Goal: Information Seeking & Learning: Learn about a topic

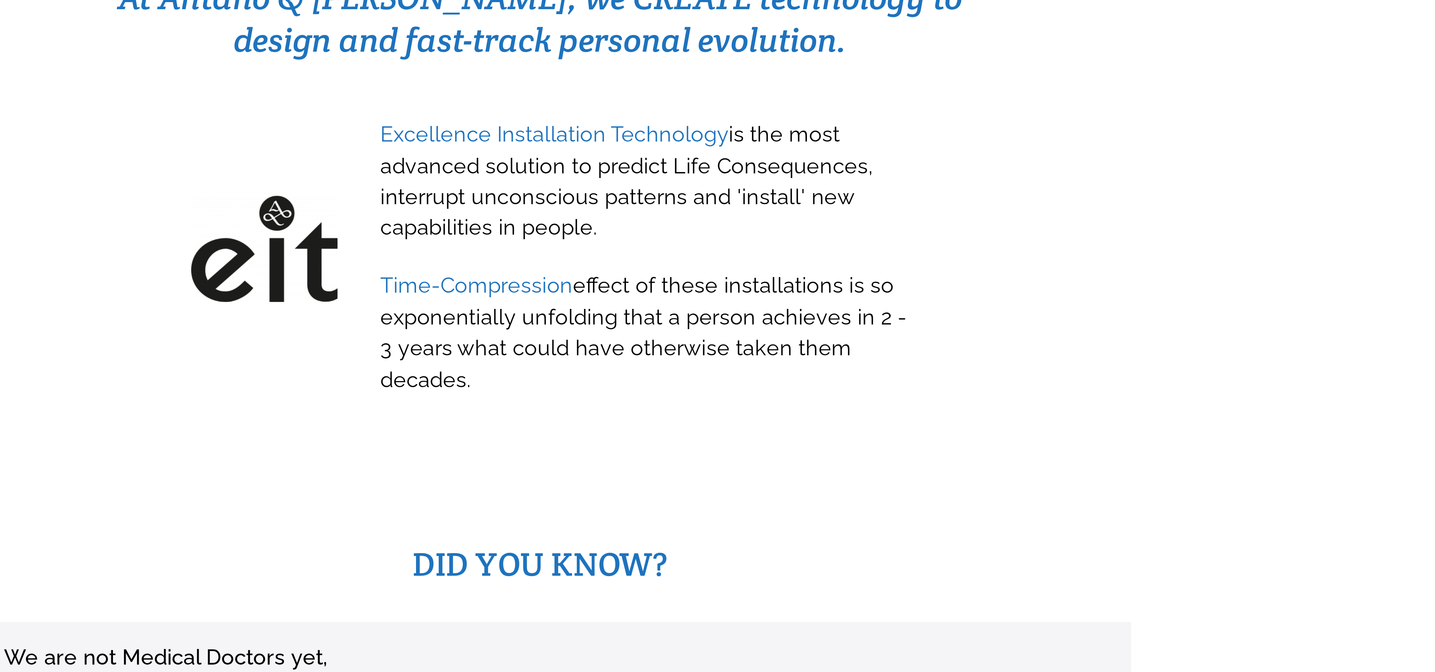
scroll to position [139, 0]
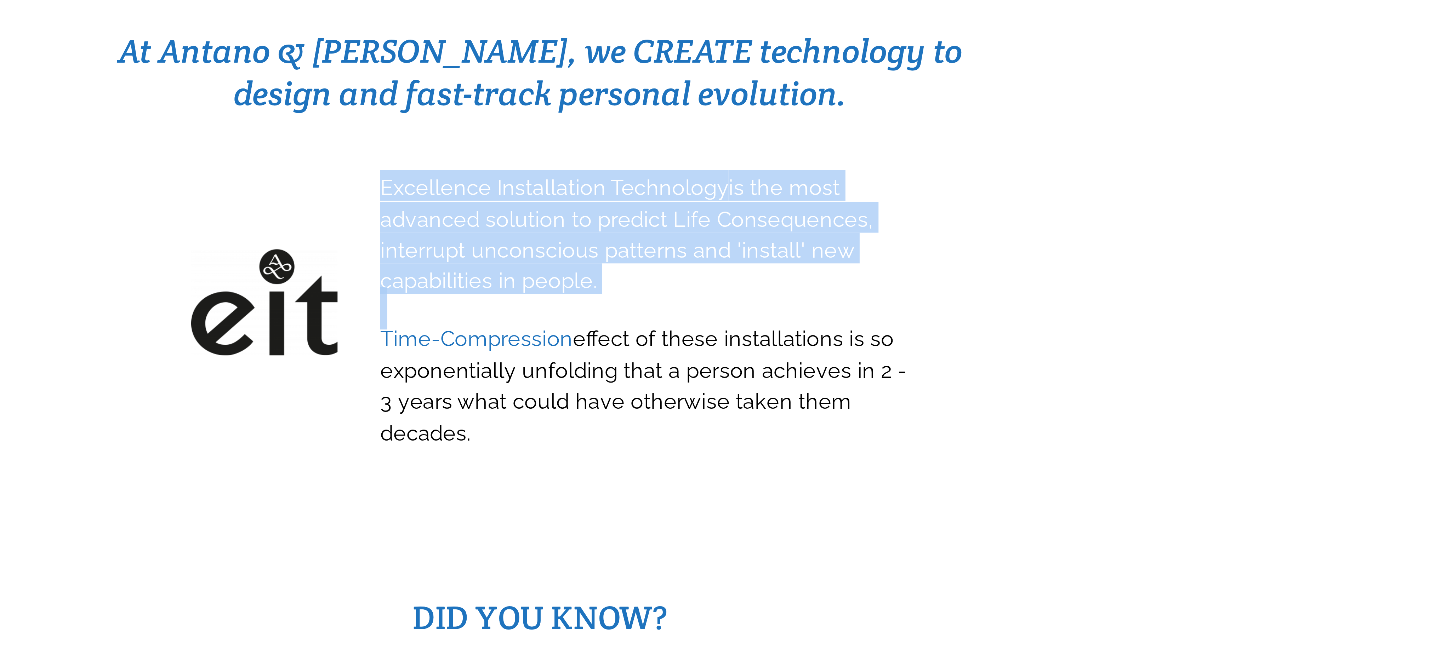
drag, startPoint x: 668, startPoint y: 286, endPoint x: 736, endPoint y: 315, distance: 74.3
click at [736, 315] on div "Excellence Installation Technology is the most advanced solution to predict Lif…" at bounding box center [746, 339] width 165 height 87
copy span "Excellence Installation Technology is the most advanced solution to predict Lif…"
click at [735, 334] on h3 at bounding box center [748, 338] width 159 height 8
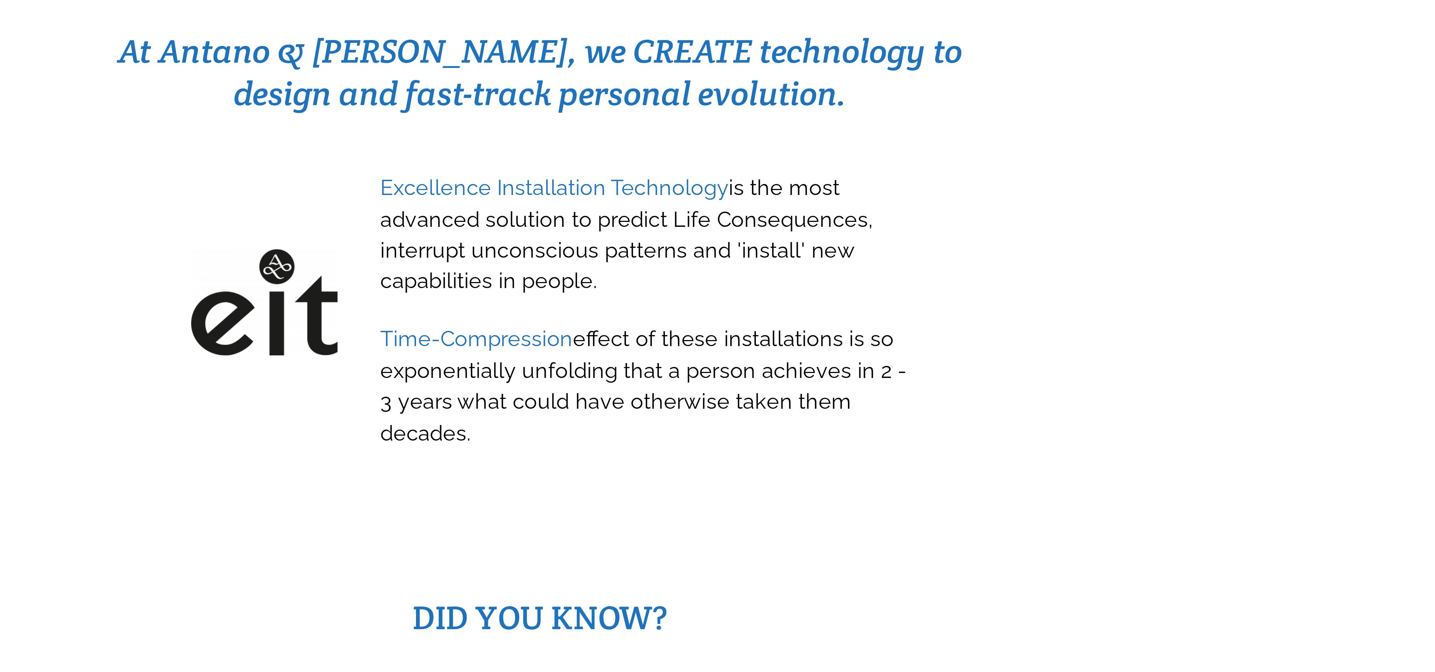
drag, startPoint x: 736, startPoint y: 314, endPoint x: 674, endPoint y: 289, distance: 66.4
click at [675, 296] on div "Excellence Installation Technology is the most advanced solution to predict Lif…" at bounding box center [749, 338] width 160 height 84
drag, startPoint x: 670, startPoint y: 286, endPoint x: 741, endPoint y: 313, distance: 76.1
click at [741, 313] on h3 "Excellence Installation Technology is the most advanced solution to predict Lif…" at bounding box center [748, 315] width 159 height 38
copy span "Excellence Installation Technology is the most advanced solution to predict Lif…"
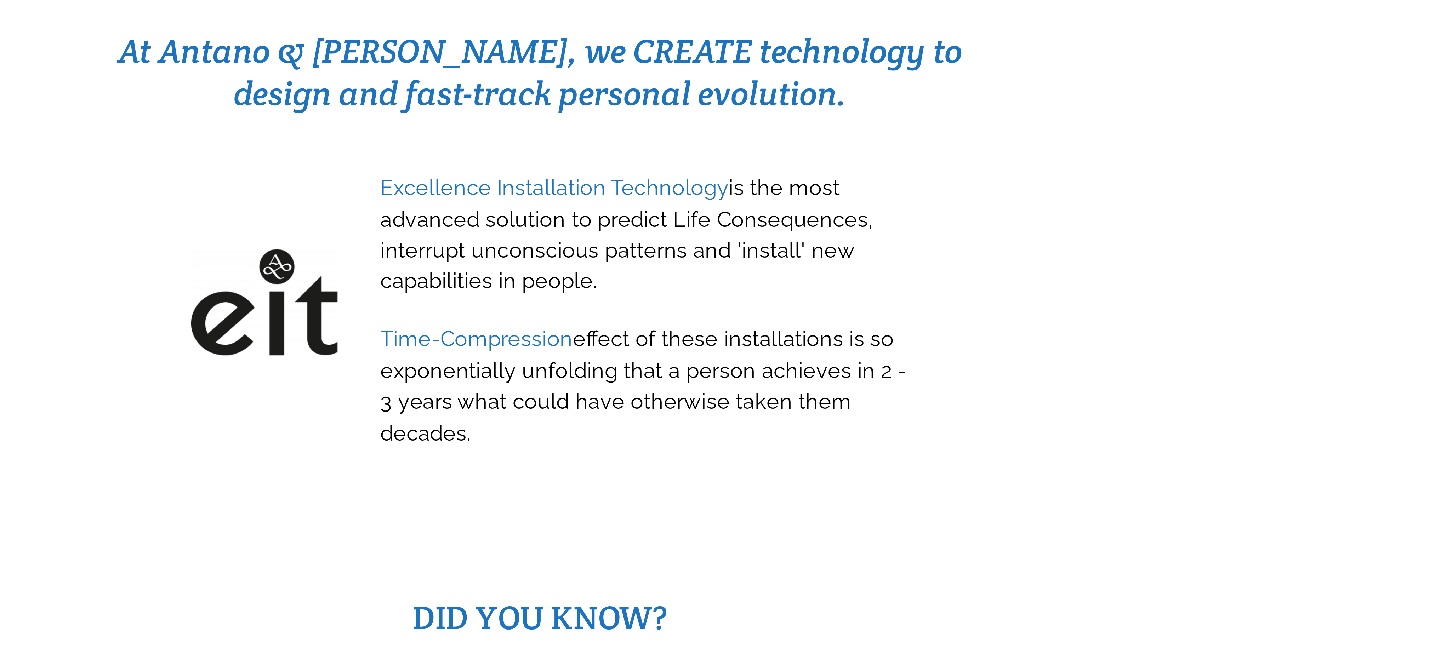
click at [775, 372] on div at bounding box center [717, 323] width 1435 height 170
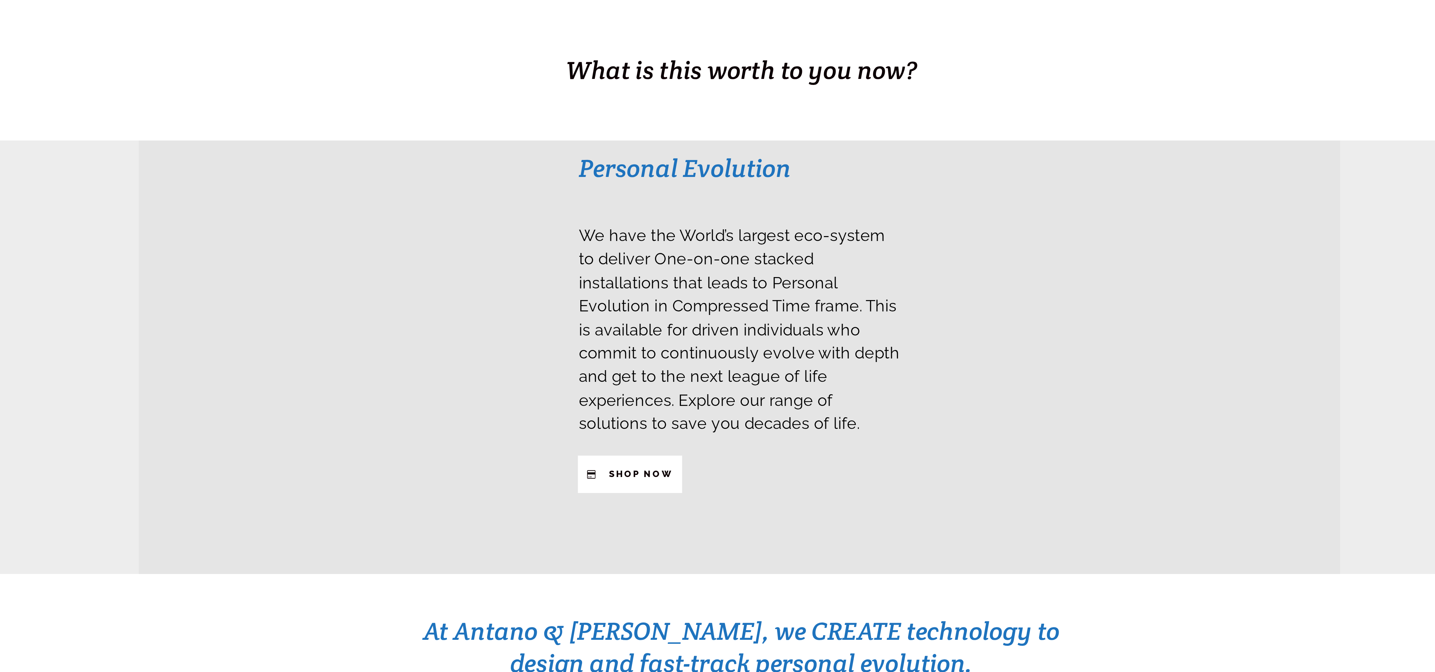
scroll to position [71, 0]
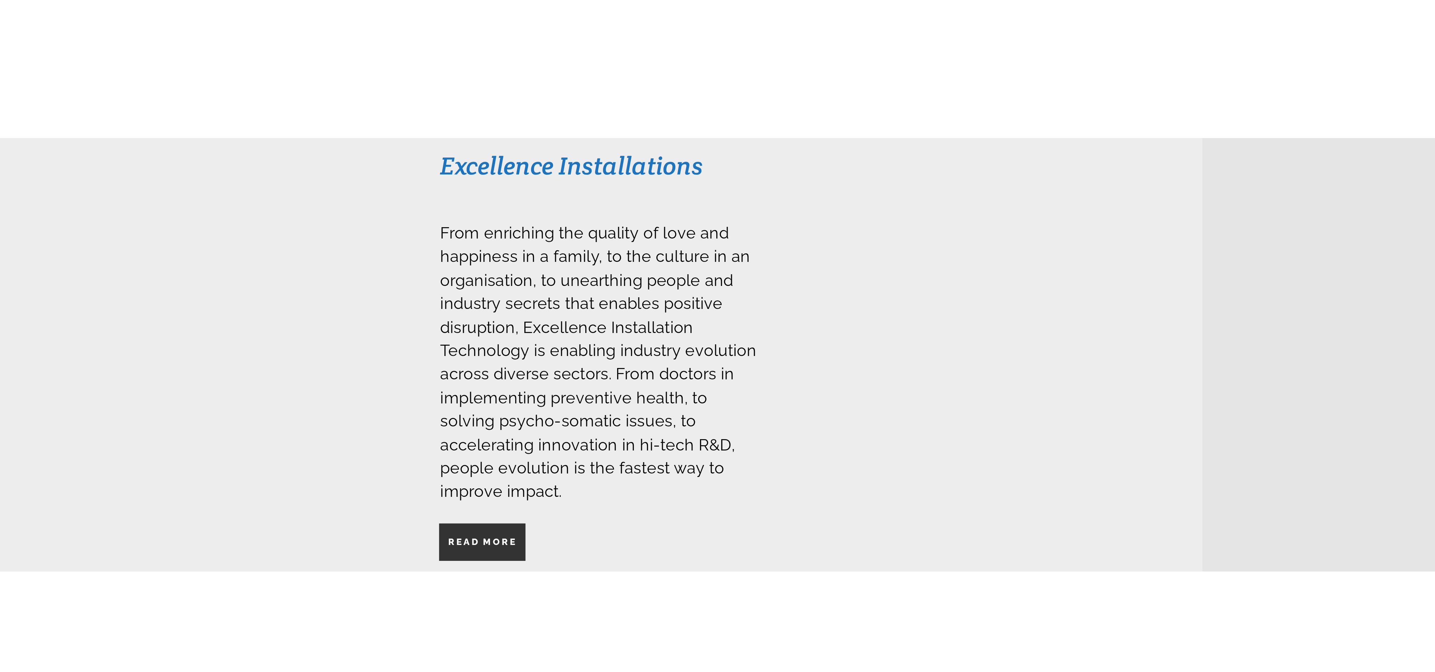
click at [191, 292] on strong "Read More" at bounding box center [191, 294] width 27 height 4
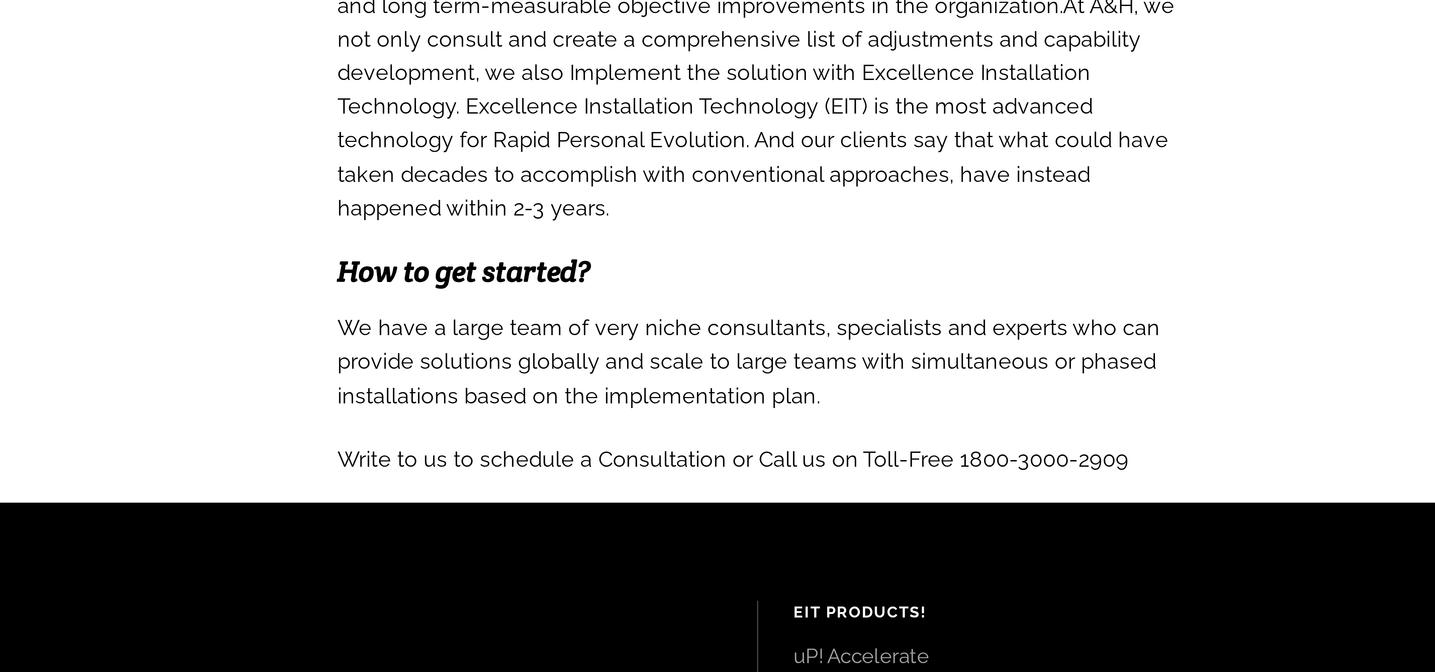
scroll to position [379, 0]
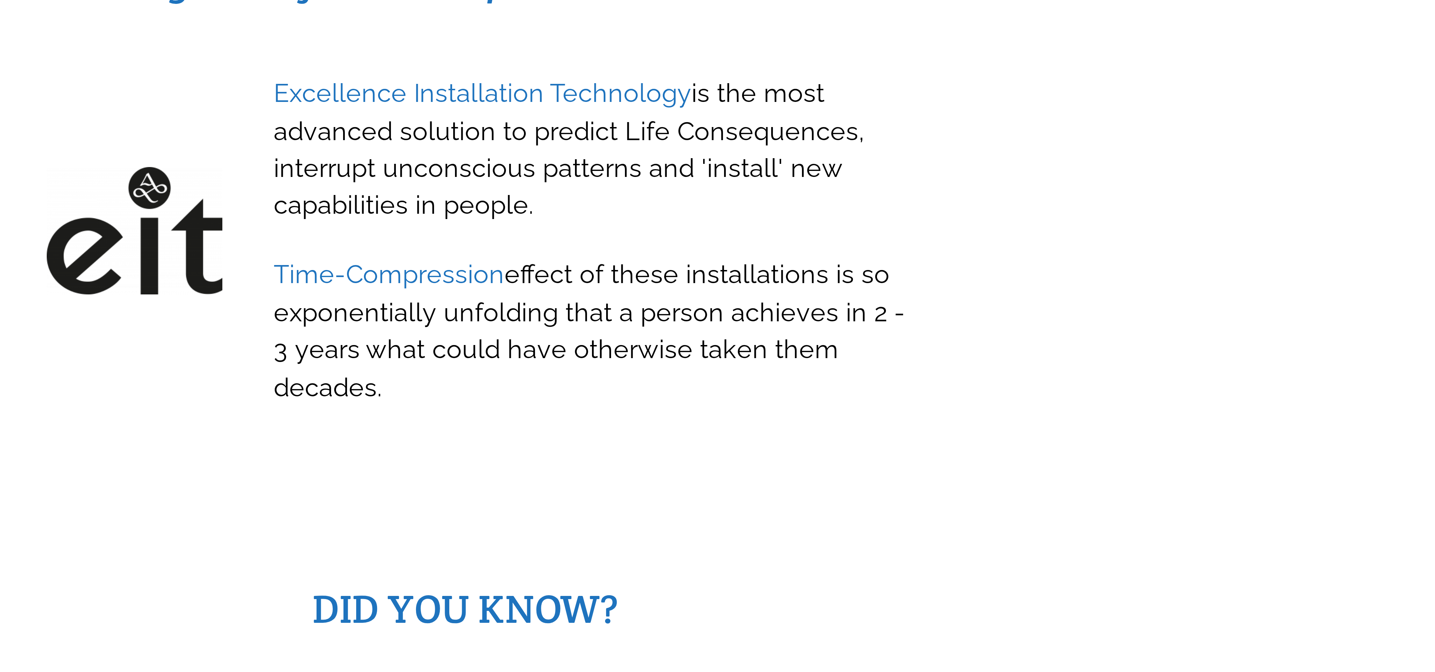
scroll to position [82, 0]
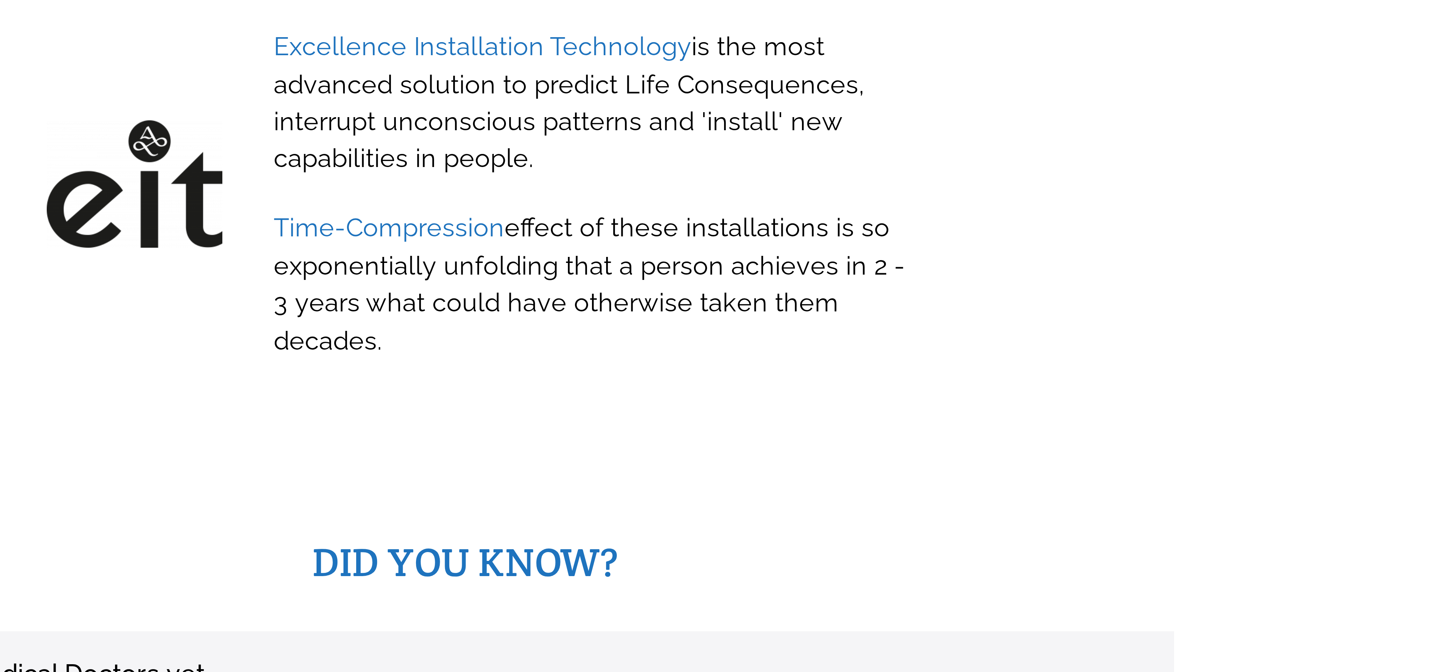
click at [704, 396] on span "Time-Compression effect of these installations is so exponentially unfolding th…" at bounding box center [748, 416] width 158 height 41
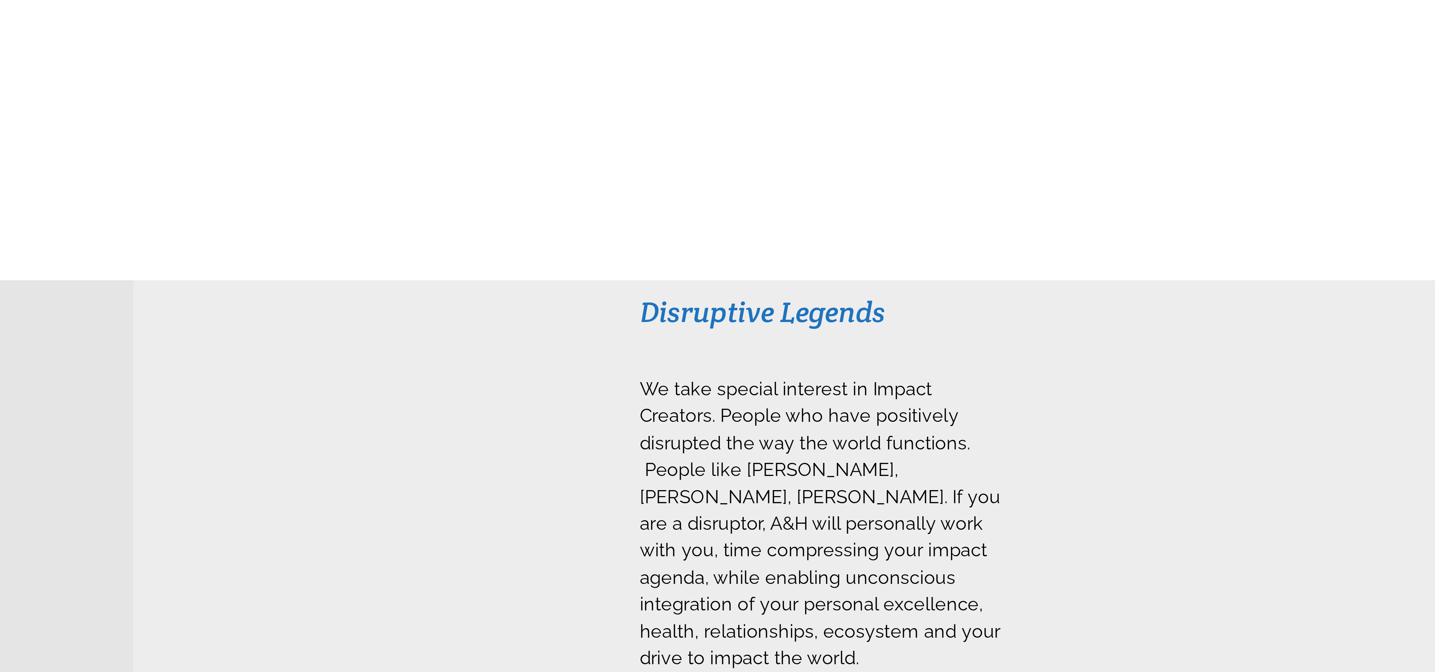
scroll to position [56, 0]
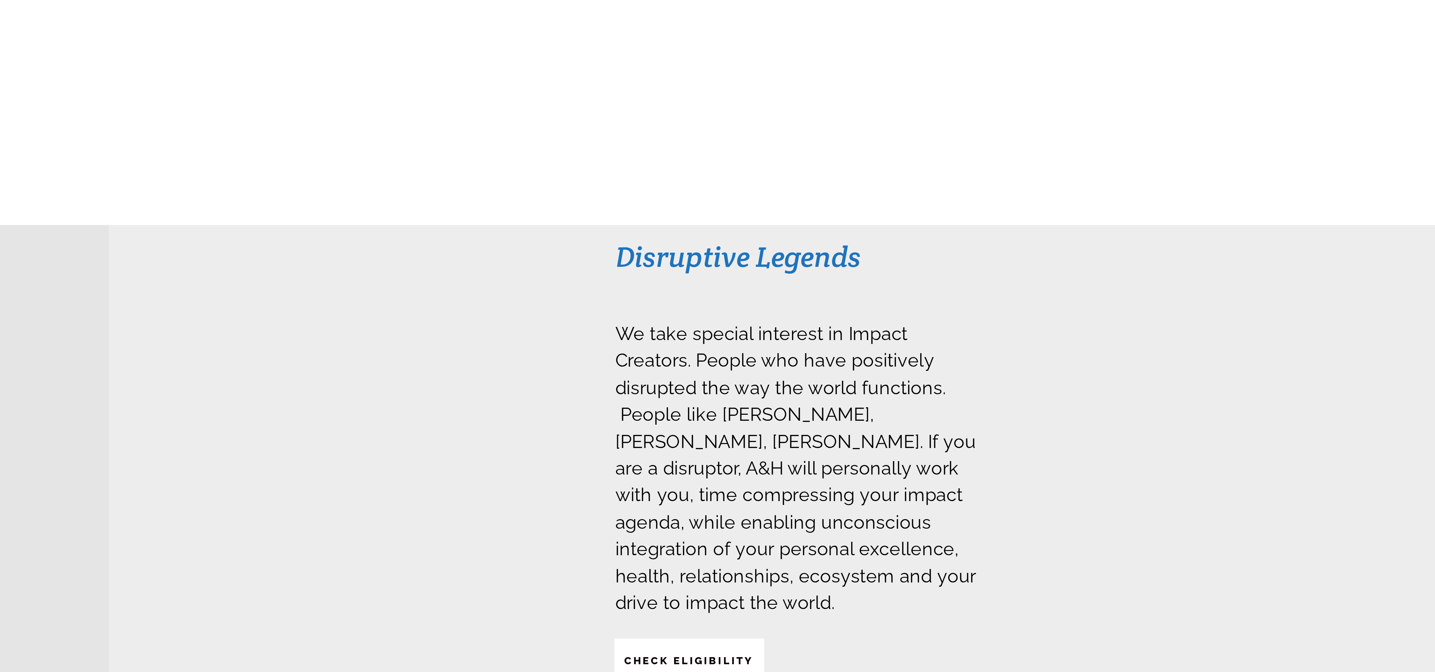
click at [1036, 209] on div "Disruptive Legends We take special interest in Impact Creators. People who have…" at bounding box center [1194, 234] width 479 height 172
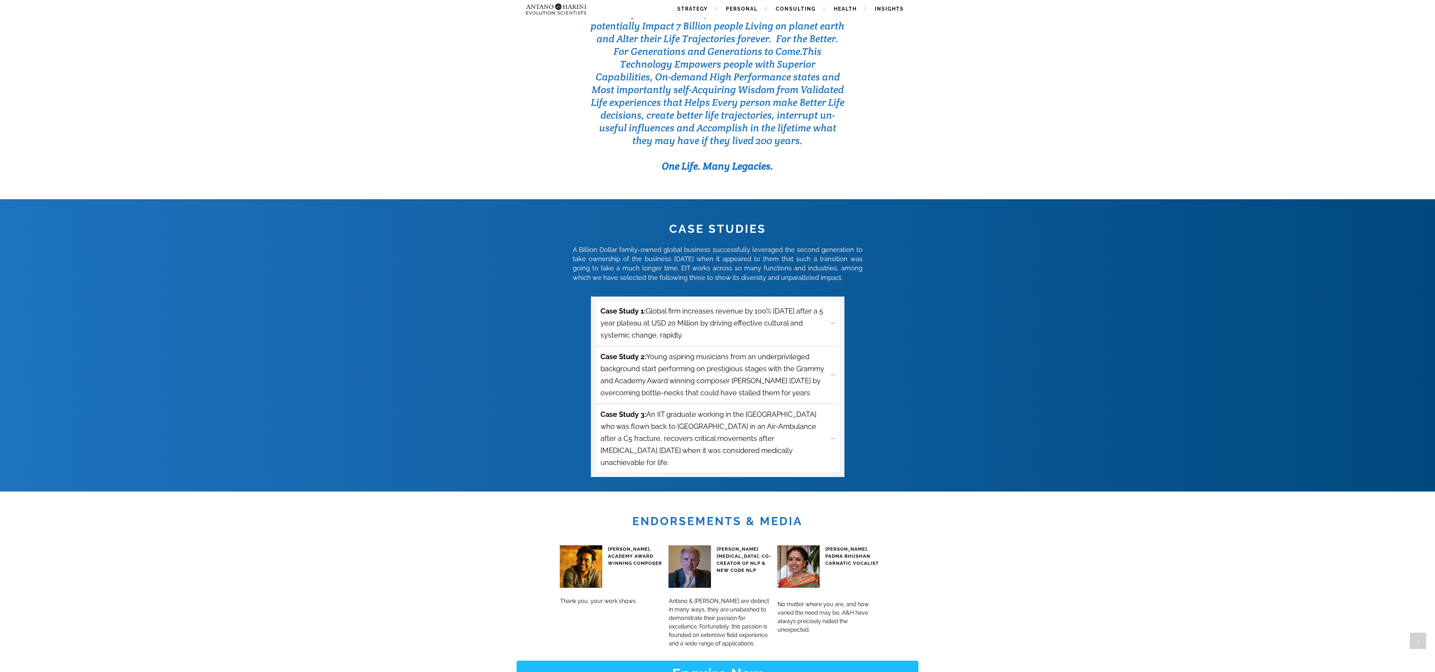
scroll to position [2287, 0]
